Goal: Information Seeking & Learning: Learn about a topic

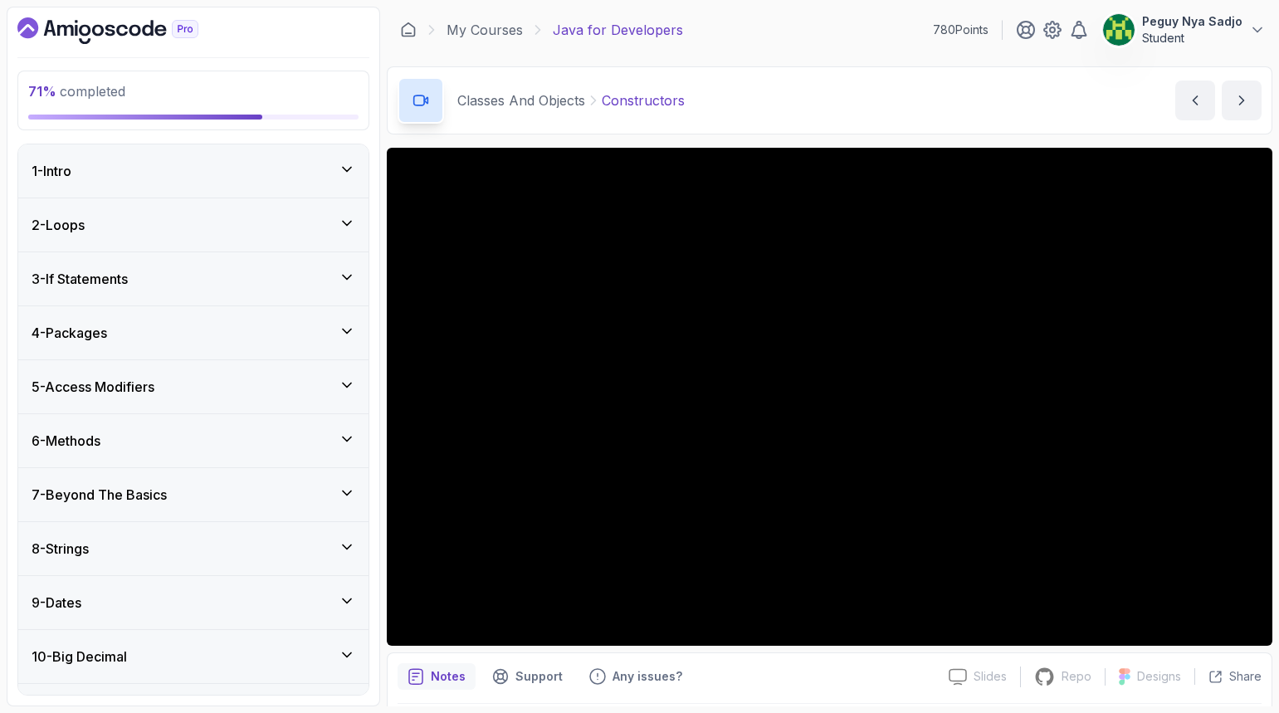
scroll to position [641, 0]
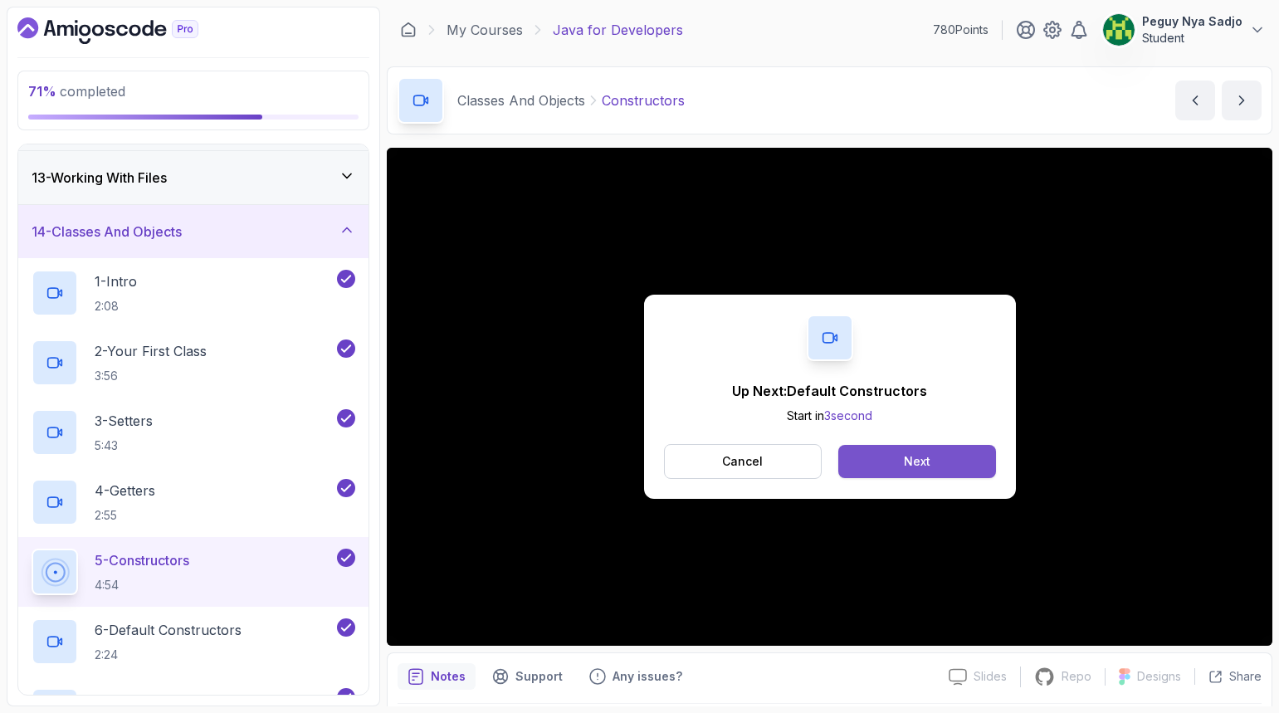
click at [884, 452] on button "Next" at bounding box center [916, 461] width 157 height 33
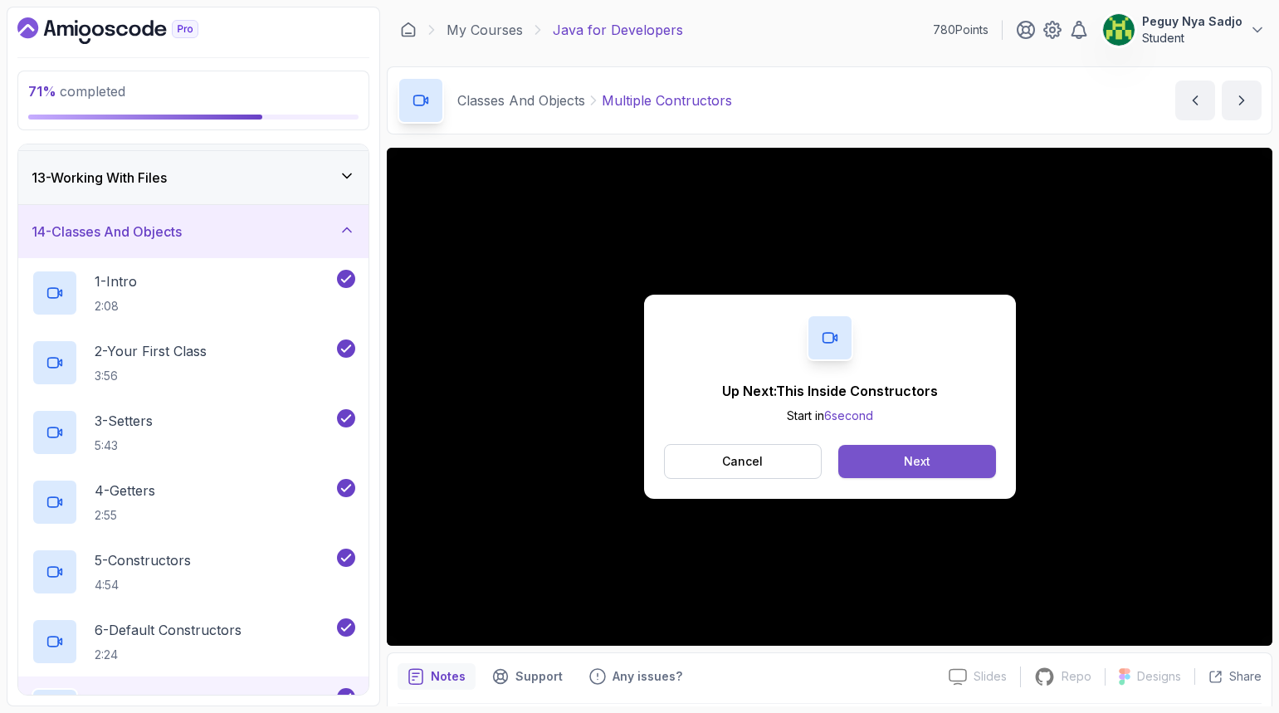
click at [875, 469] on button "Next" at bounding box center [916, 461] width 157 height 33
click at [906, 459] on div "Next" at bounding box center [917, 461] width 27 height 17
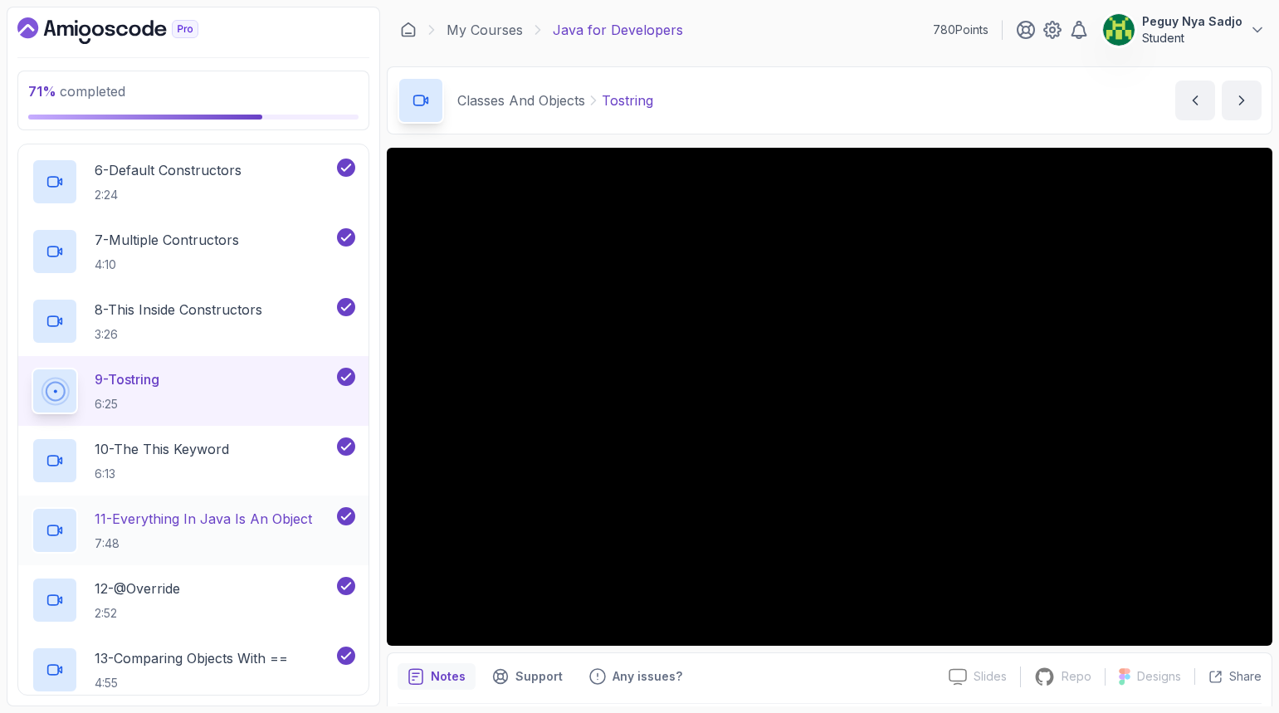
scroll to position [1139, 0]
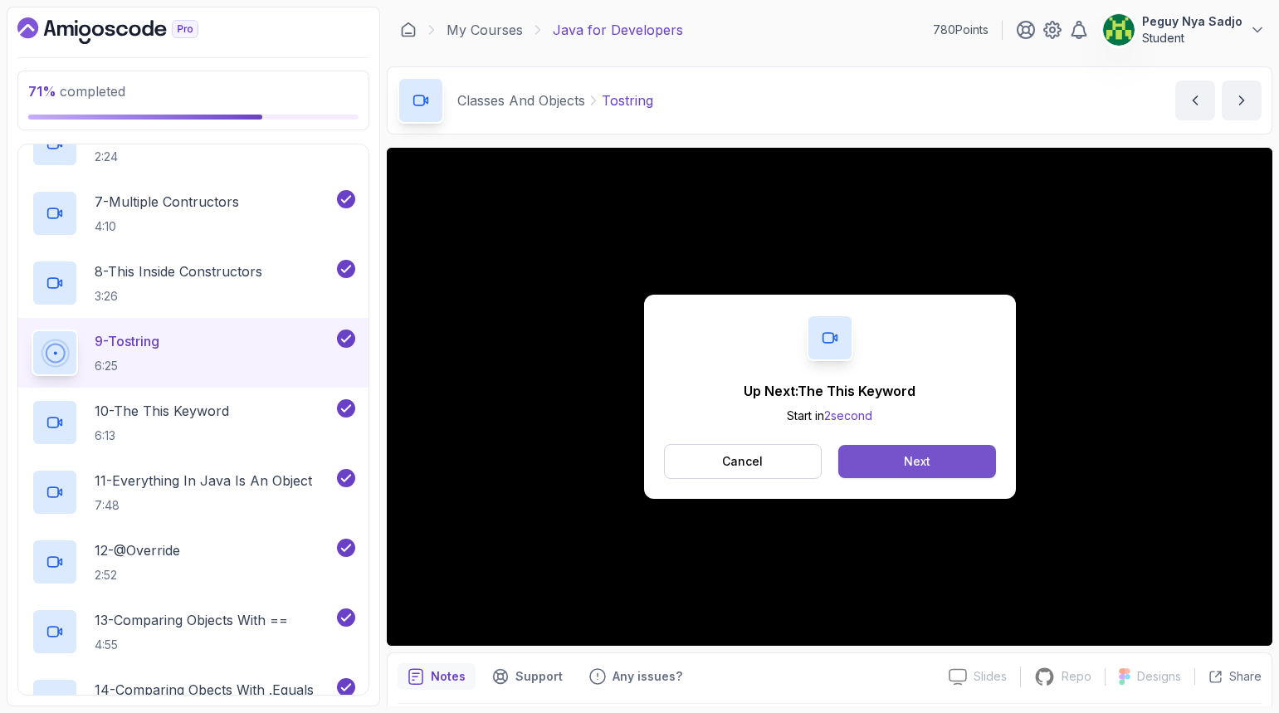
click at [962, 474] on button "Next" at bounding box center [916, 461] width 157 height 33
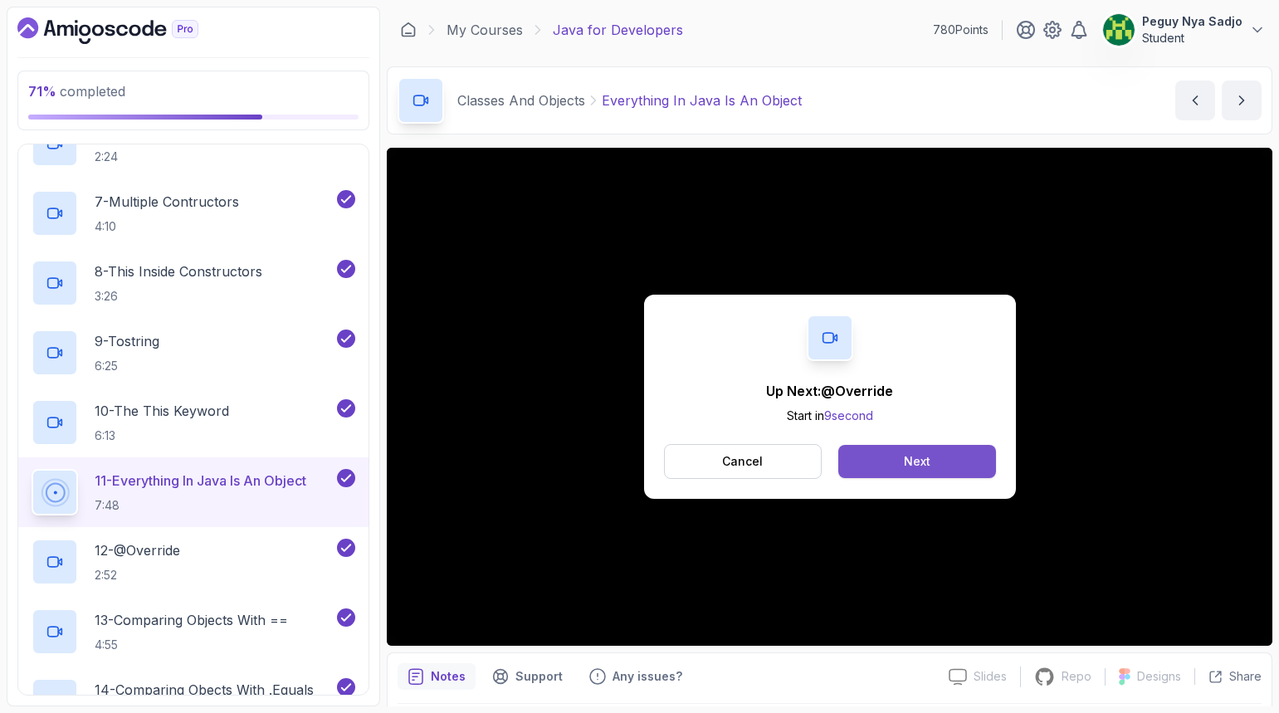
click at [950, 452] on button "Next" at bounding box center [916, 461] width 157 height 33
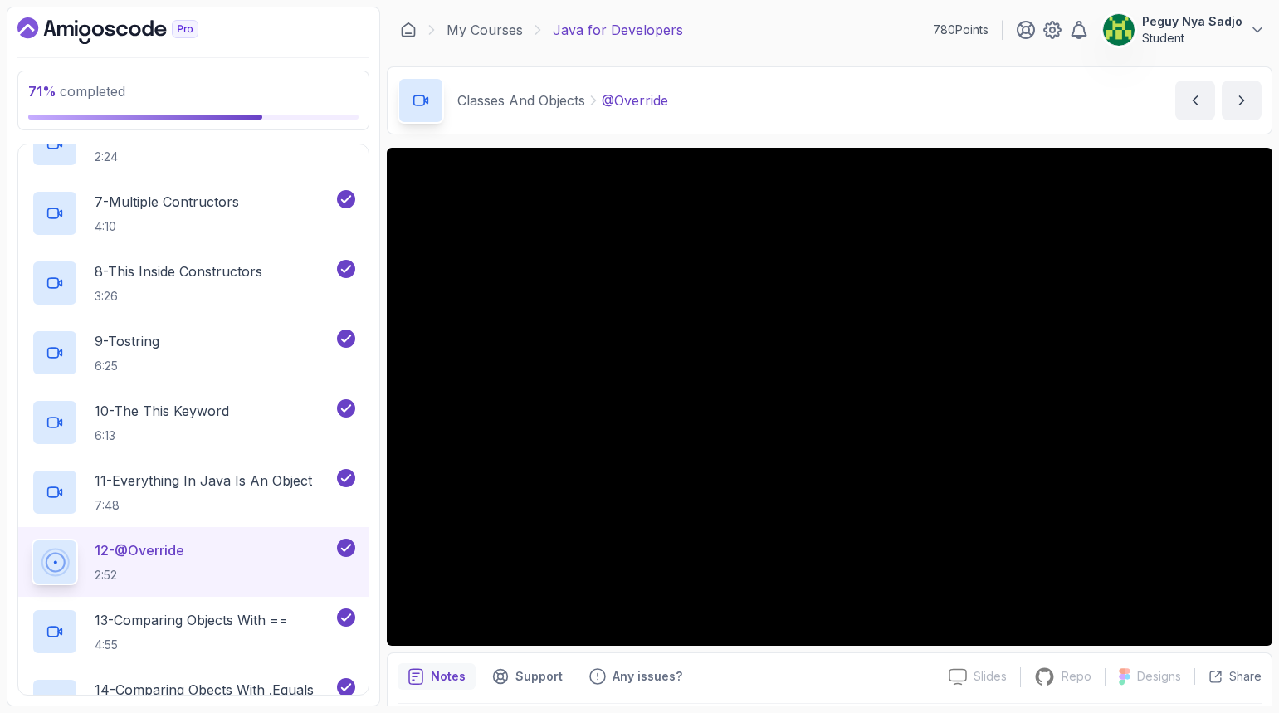
click at [941, 18] on div "780 Points [PERSON_NAME] Student" at bounding box center [1099, 29] width 333 height 33
click at [876, 18] on div "My Courses Java for Developers 780 Points [PERSON_NAME] Student" at bounding box center [830, 30] width 886 height 46
